Goal: Transaction & Acquisition: Purchase product/service

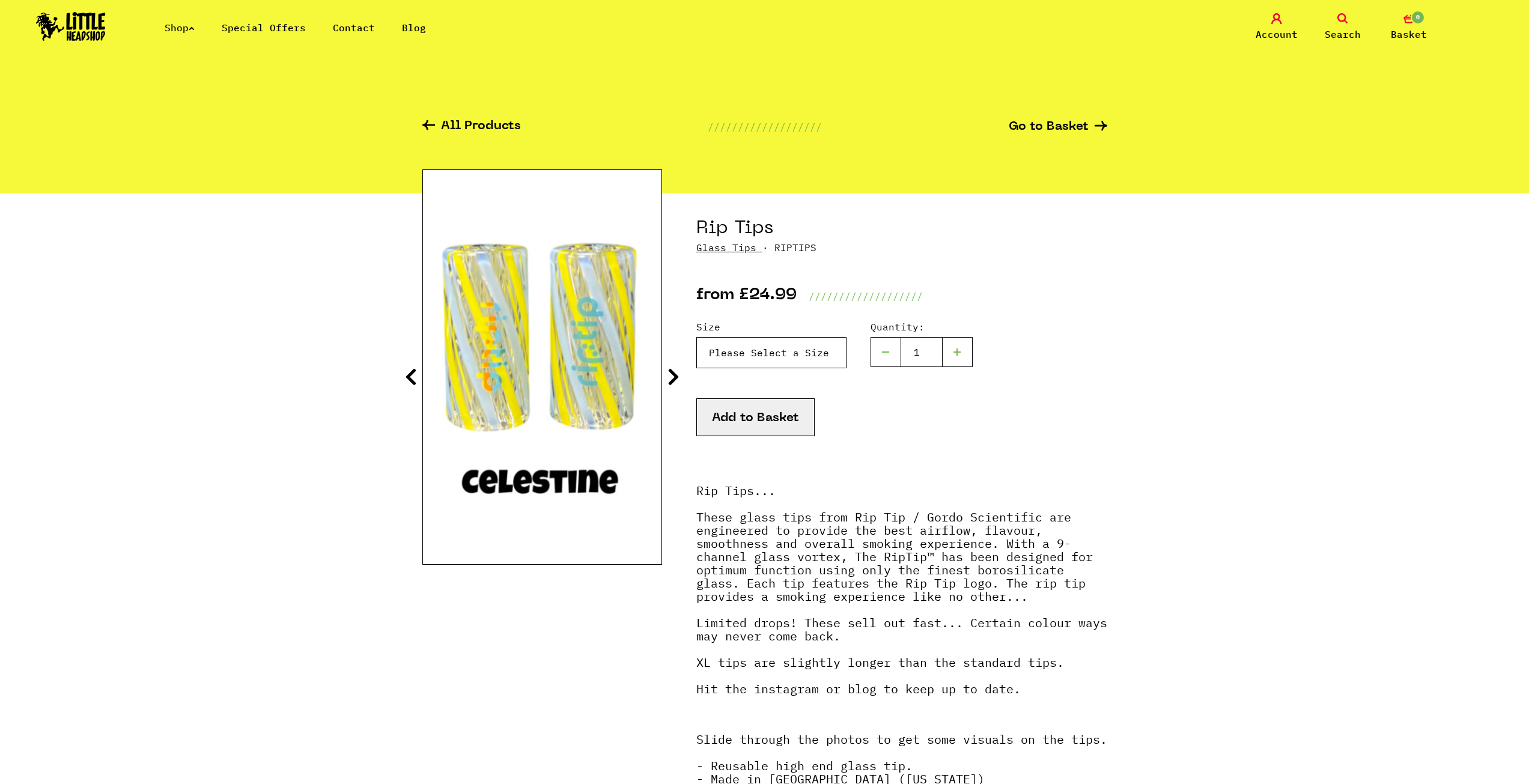
click at [764, 364] on select "Please Select a Size Rip Tips - Size 7 - Clear - £24.99 (Out of Stock) Rip Tips…" at bounding box center [772, 352] width 150 height 32
click at [697, 337] on select "Please Select a Size Rip Tips - Size 7 - Clear - £24.99 (Out of Stock) Rip Tips…" at bounding box center [772, 352] width 150 height 32
click at [727, 352] on select "Please Select a Size Rip Tips - Size 7 - Clear - £24.99 (Out of Stock) Rip Tips…" at bounding box center [772, 352] width 150 height 32
click at [697, 337] on select "Please Select a Size Rip Tips - Size 7 - Clear - £24.99 (Out of Stock) Rip Tips…" at bounding box center [772, 352] width 150 height 32
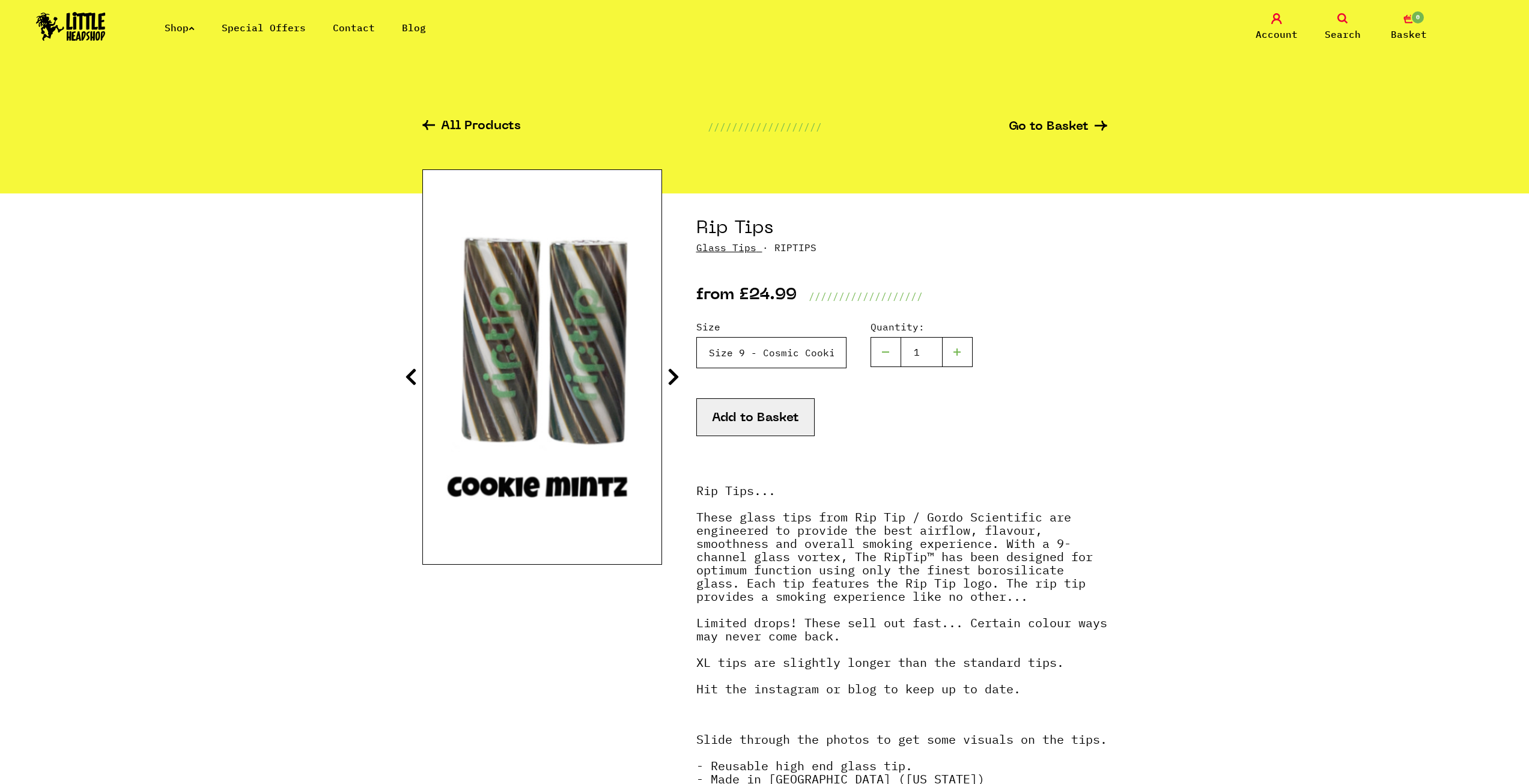
click at [789, 351] on select "Please Select a Size Rip Tips - Size 7 - Clear - £24.99 (Out of Stock) Rip Tips…" at bounding box center [772, 352] width 150 height 32
click at [697, 337] on select "Please Select a Size Rip Tips - Size 7 - Clear - £24.99 (Out of Stock) Rip Tips…" at bounding box center [772, 352] width 150 height 32
click at [757, 350] on select "Please Select a Size Rip Tips - Size 7 - Clear - £24.99 (Out of Stock) Rip Tips…" at bounding box center [772, 352] width 150 height 32
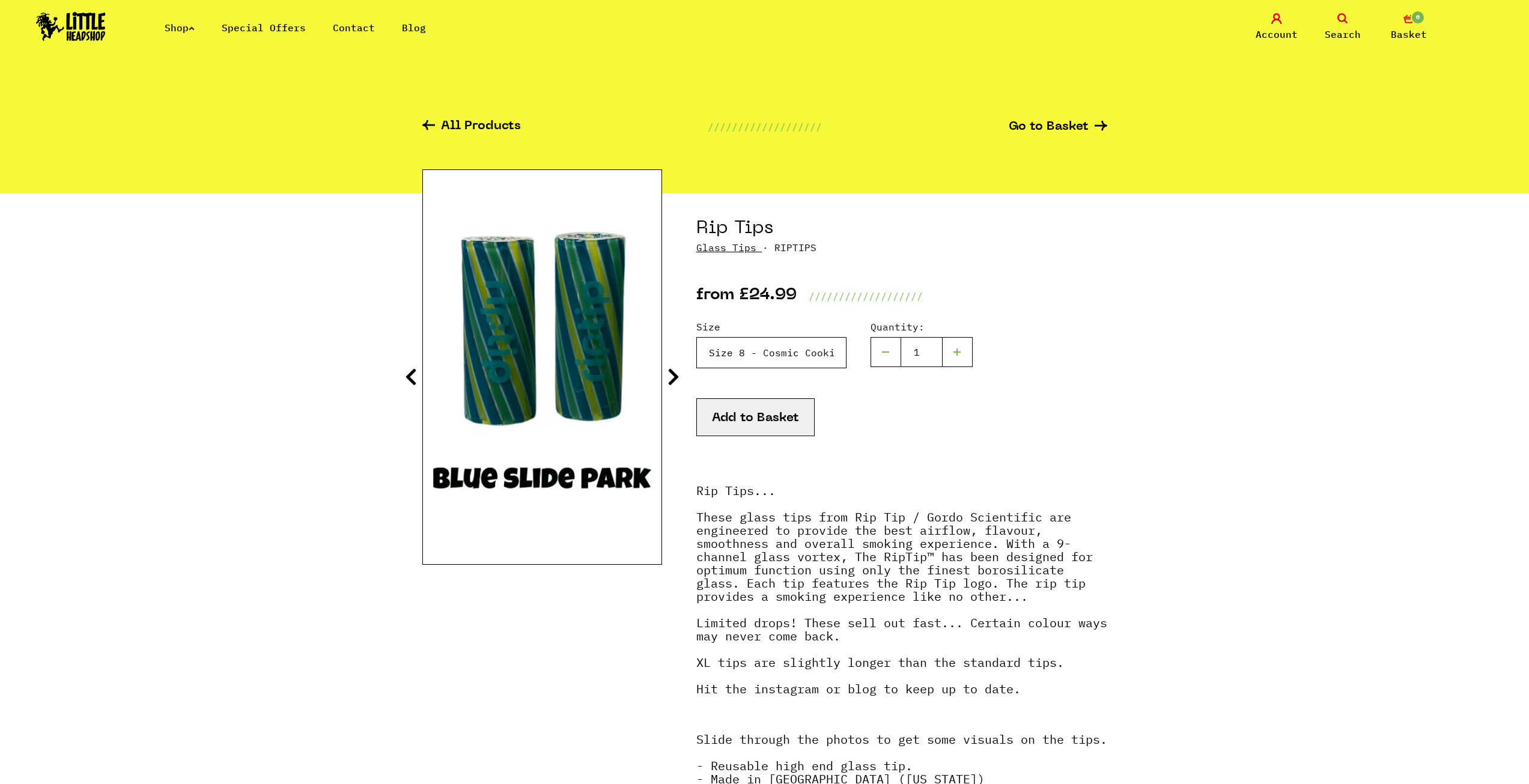
click at [697, 337] on select "Please Select a Size Rip Tips - Size 7 - Clear - £24.99 (Out of Stock) Rip Tips…" at bounding box center [772, 352] width 150 height 32
drag, startPoint x: 789, startPoint y: 353, endPoint x: 786, endPoint y: 364, distance: 11.4
click at [788, 353] on select "Please Select a Size Rip Tips - Size 7 - Clear - £24.99 (Out of Stock) Rip Tips…" at bounding box center [772, 352] width 150 height 32
select select "1937"
click at [697, 337] on select "Please Select a Size Rip Tips - Size 7 - Clear - £24.99 (Out of Stock) Rip Tips…" at bounding box center [772, 352] width 150 height 32
